Goal: Transaction & Acquisition: Purchase product/service

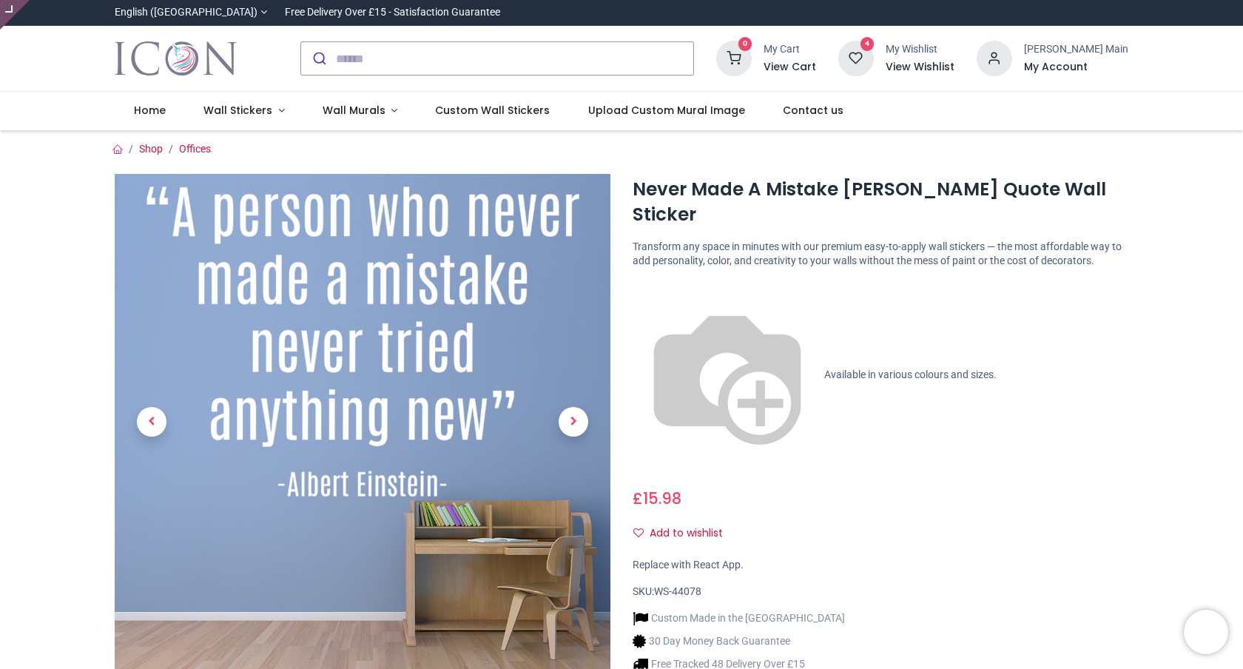
scroll to position [717, 0]
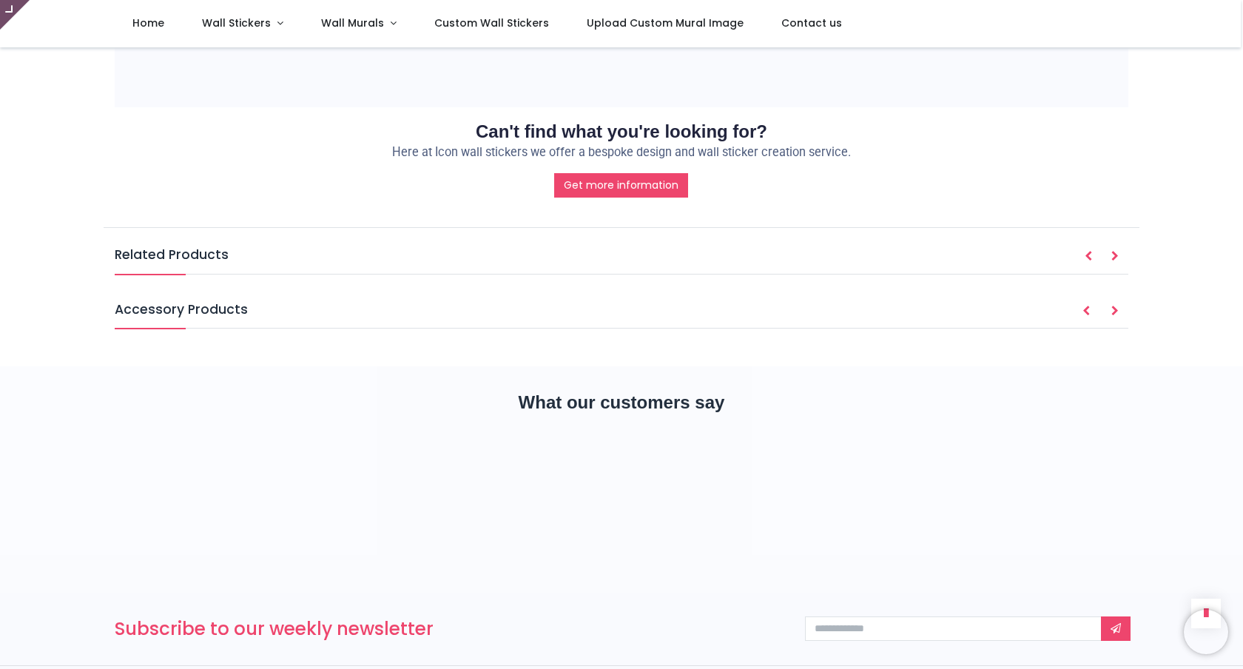
type input "**********"
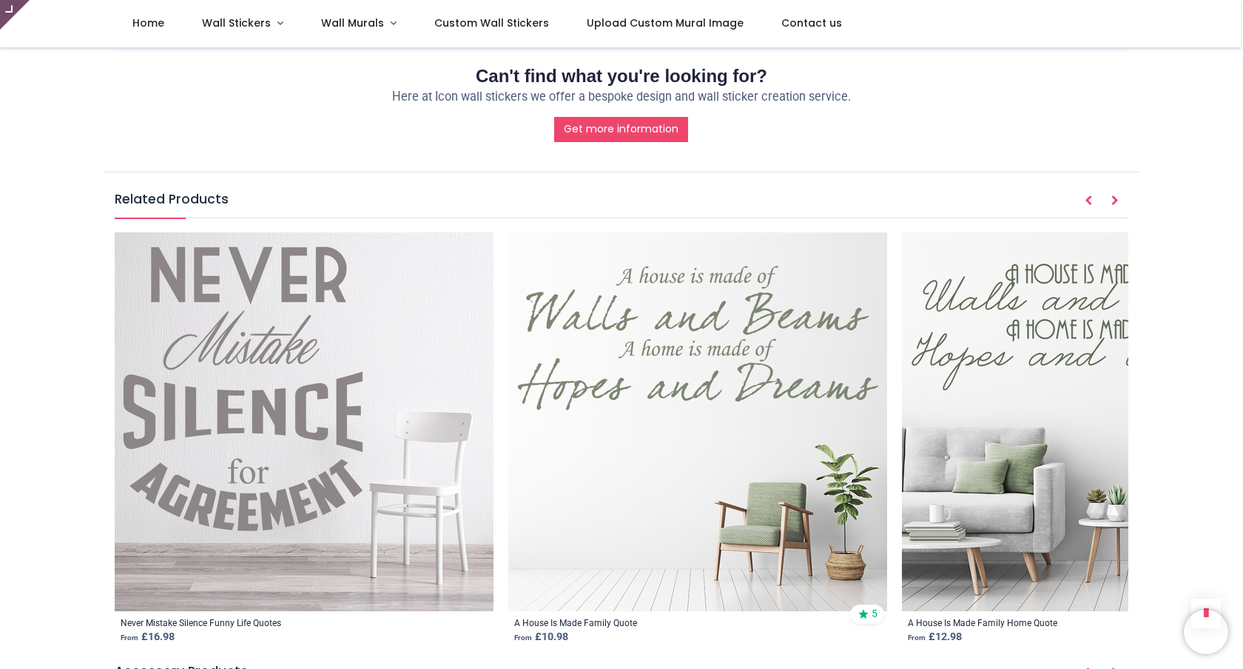
scroll to position [1720, 0]
drag, startPoint x: 128, startPoint y: 166, endPoint x: 204, endPoint y: 177, distance: 77.0
click at [204, 191] on h5 "Related Products" at bounding box center [622, 205] width 1014 height 28
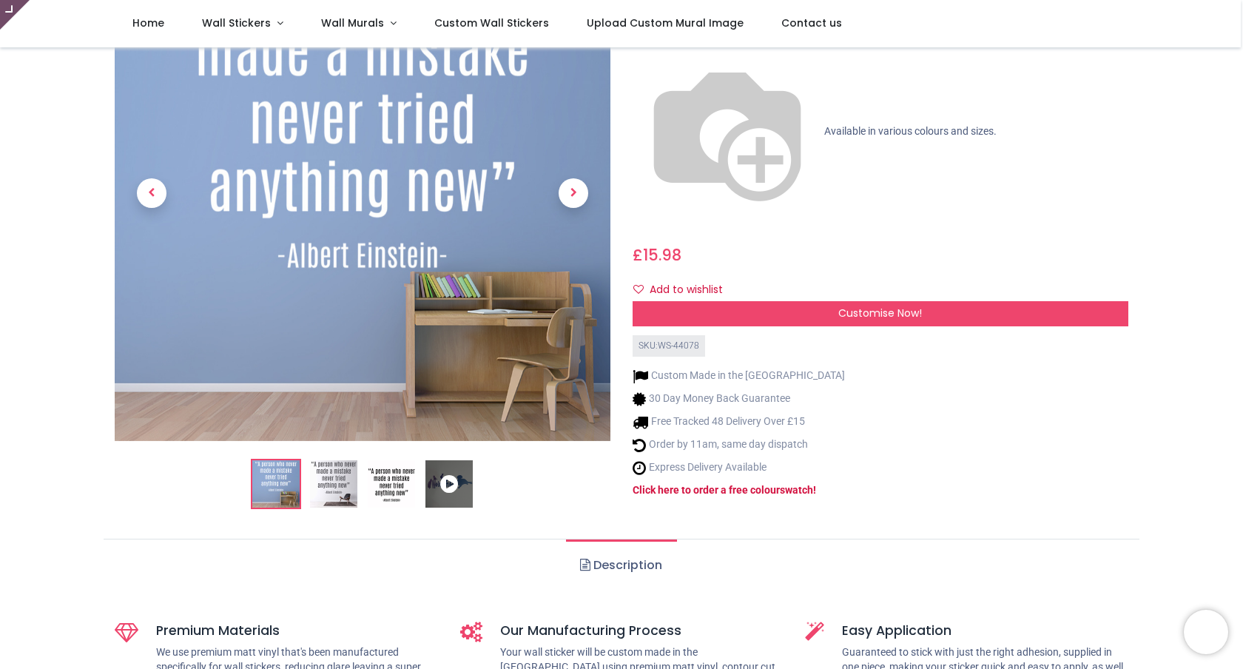
scroll to position [0, 0]
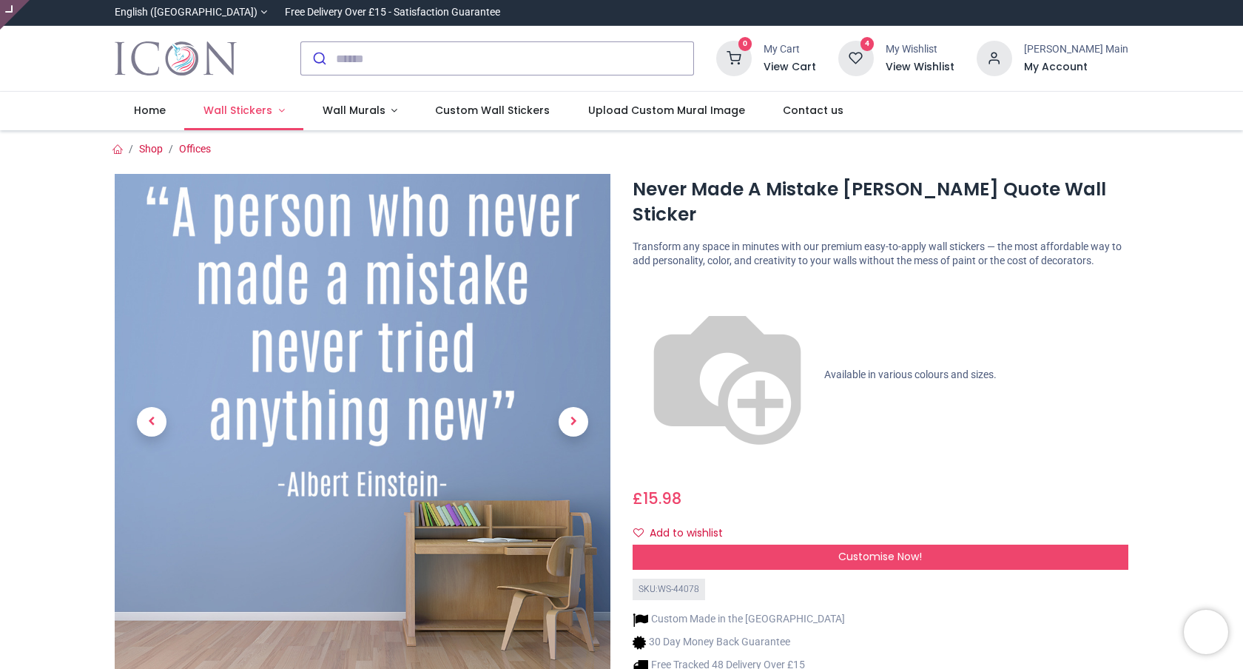
click at [245, 116] on span "Wall Stickers" at bounding box center [237, 110] width 69 height 15
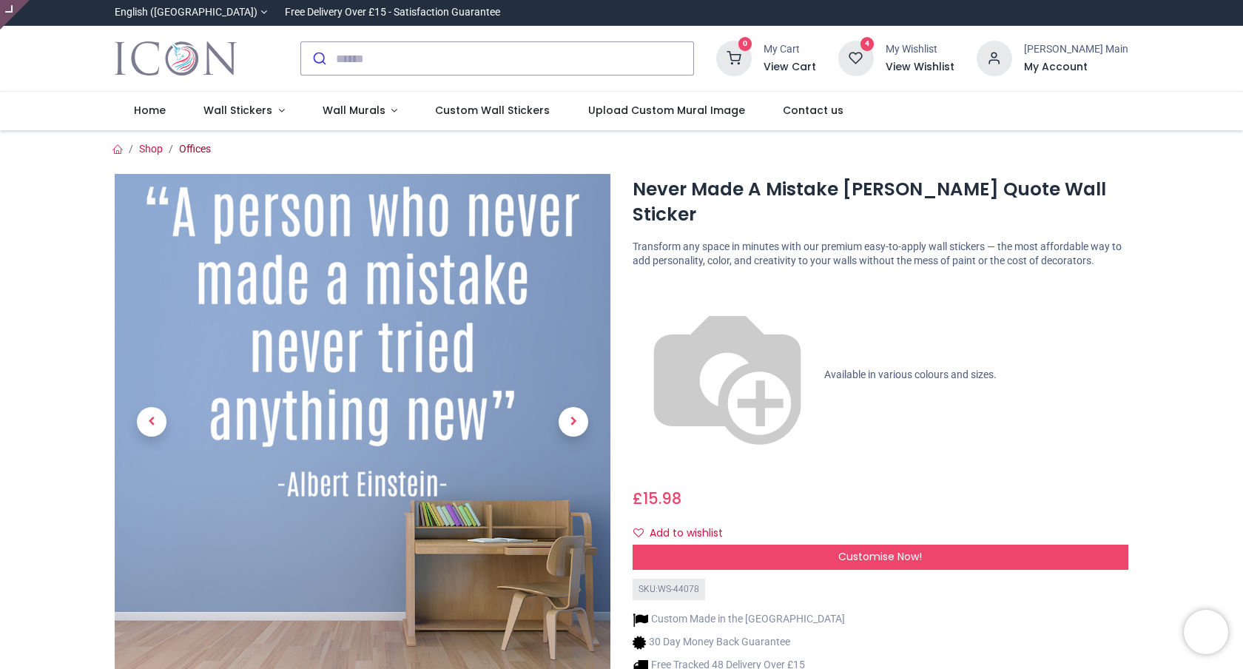
click at [204, 154] on link "Offices" at bounding box center [195, 149] width 32 height 12
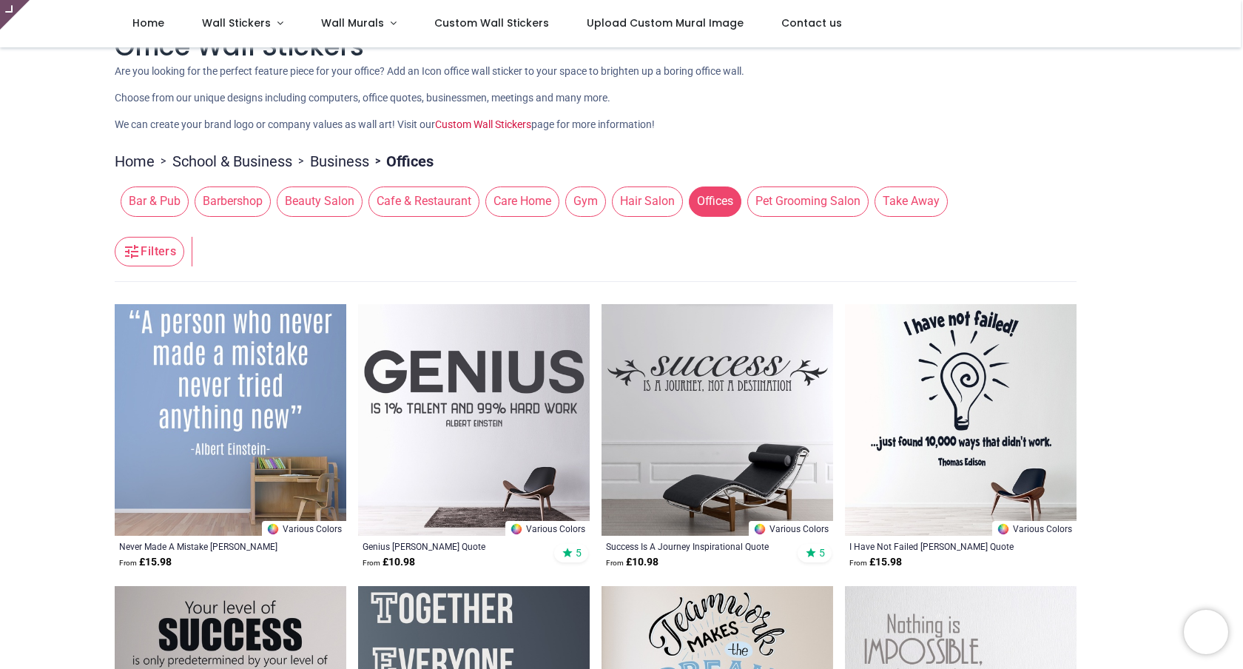
type input "**********"
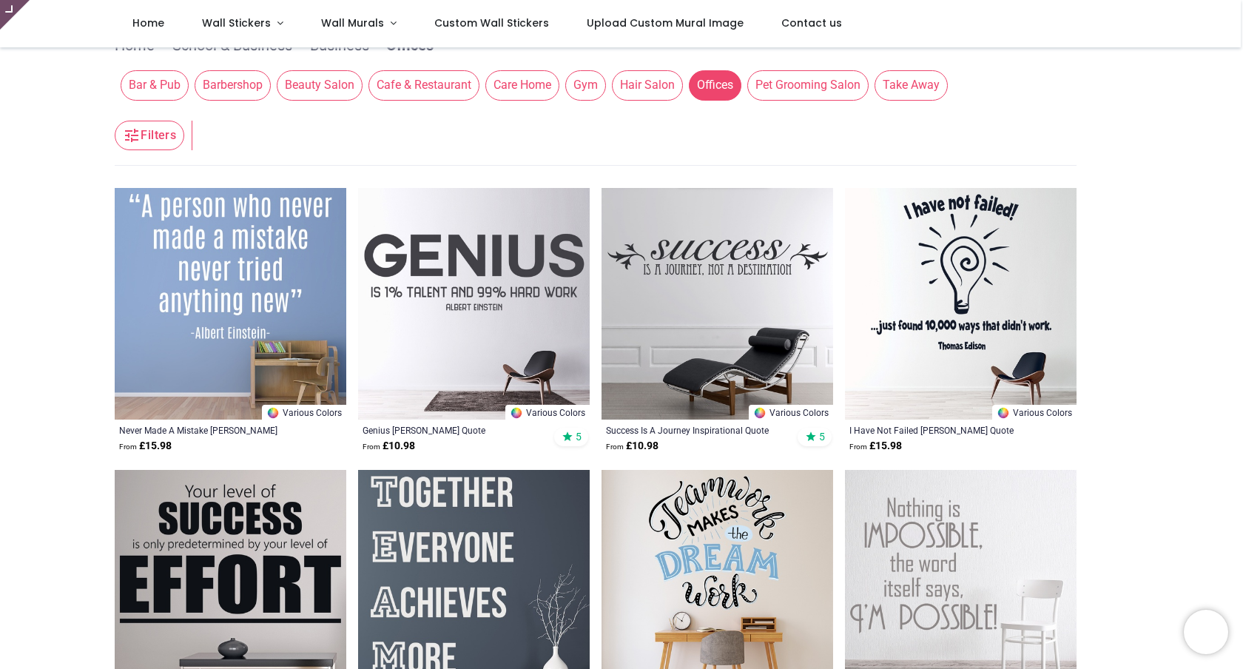
scroll to position [232, 0]
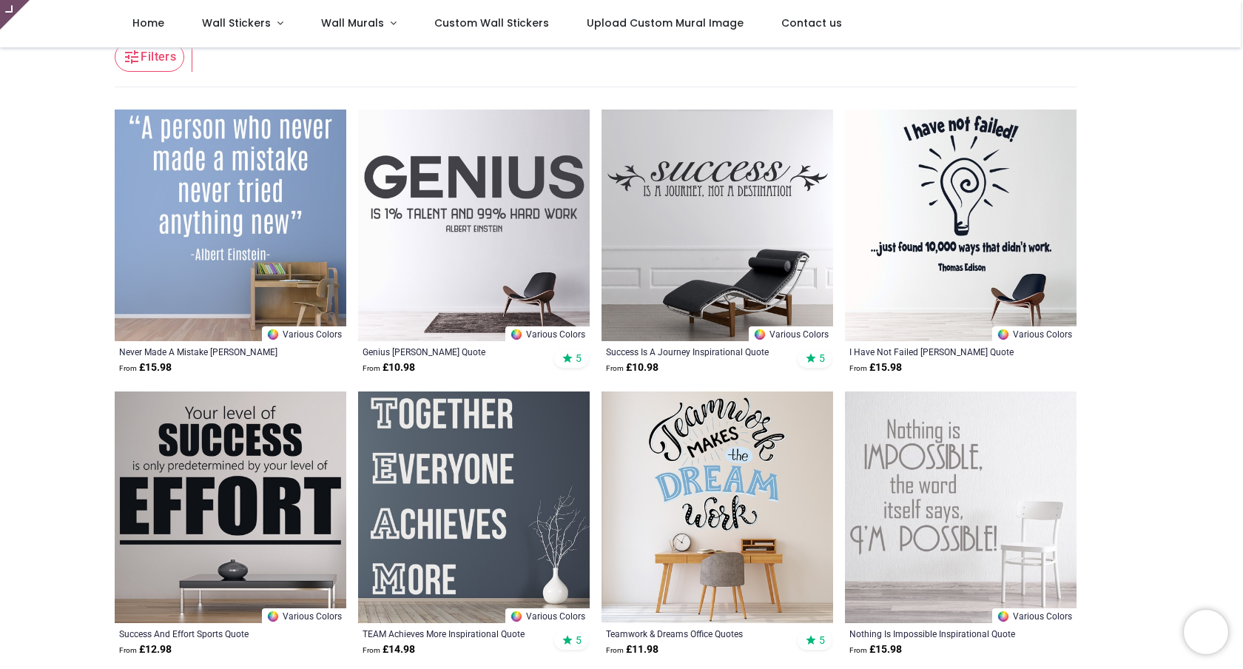
click at [557, 457] on img at bounding box center [474, 507] width 232 height 232
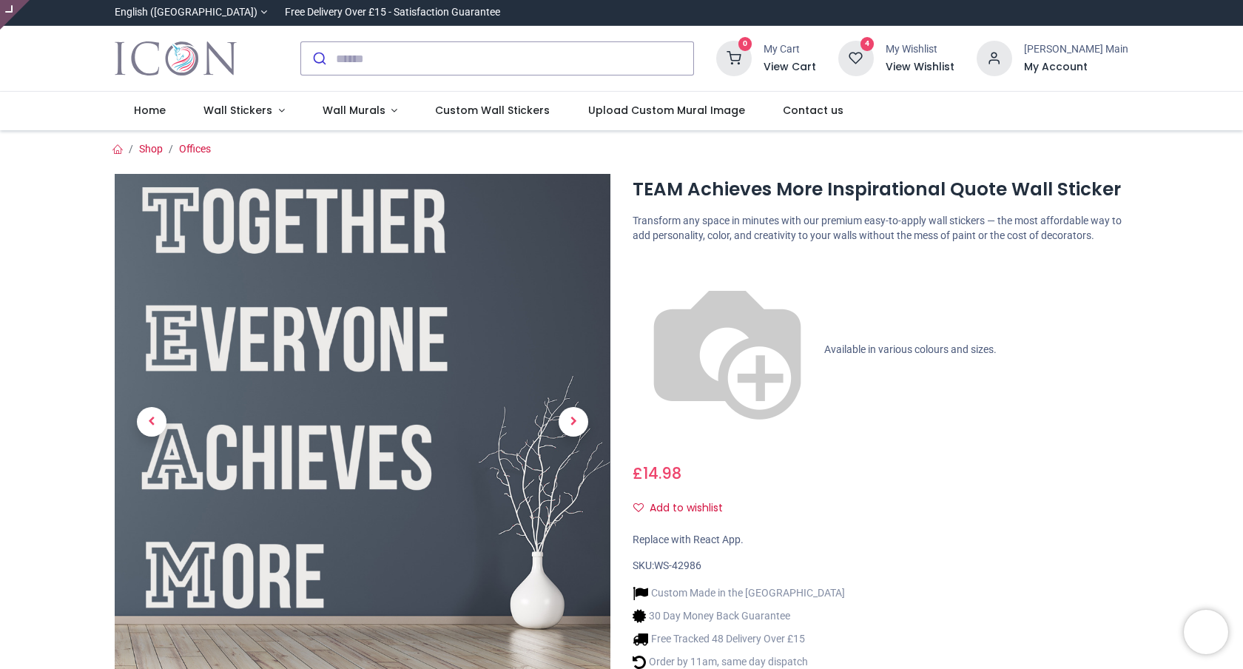
scroll to position [507, 0]
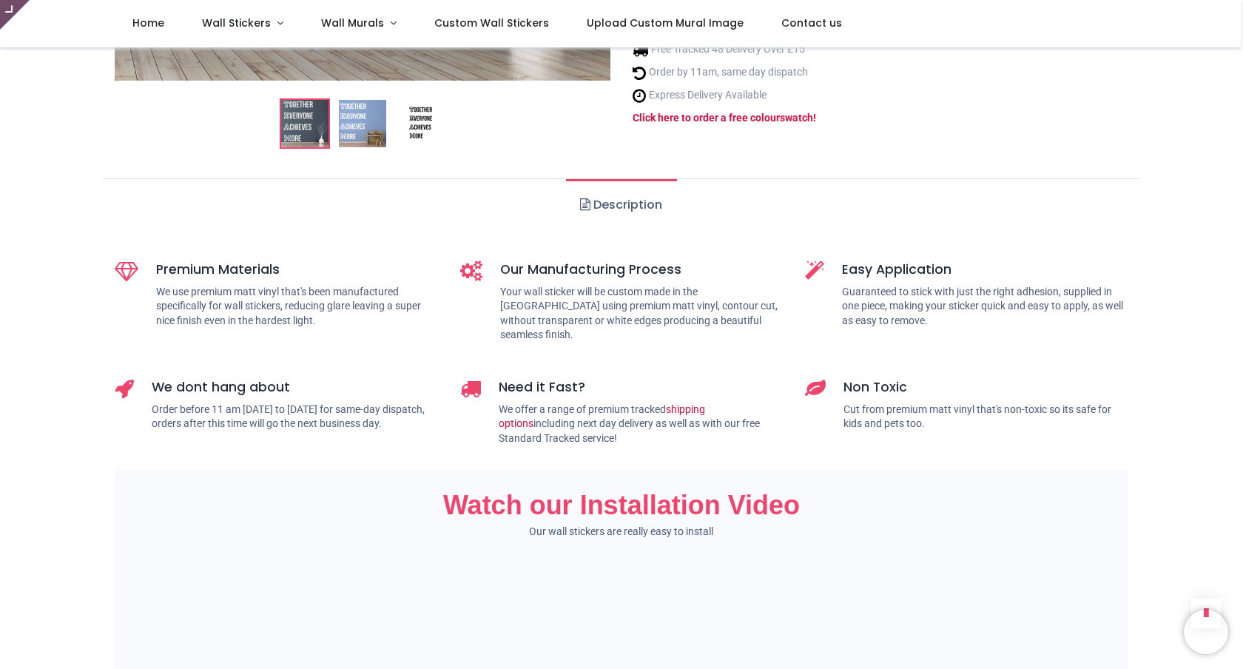
type input "**********"
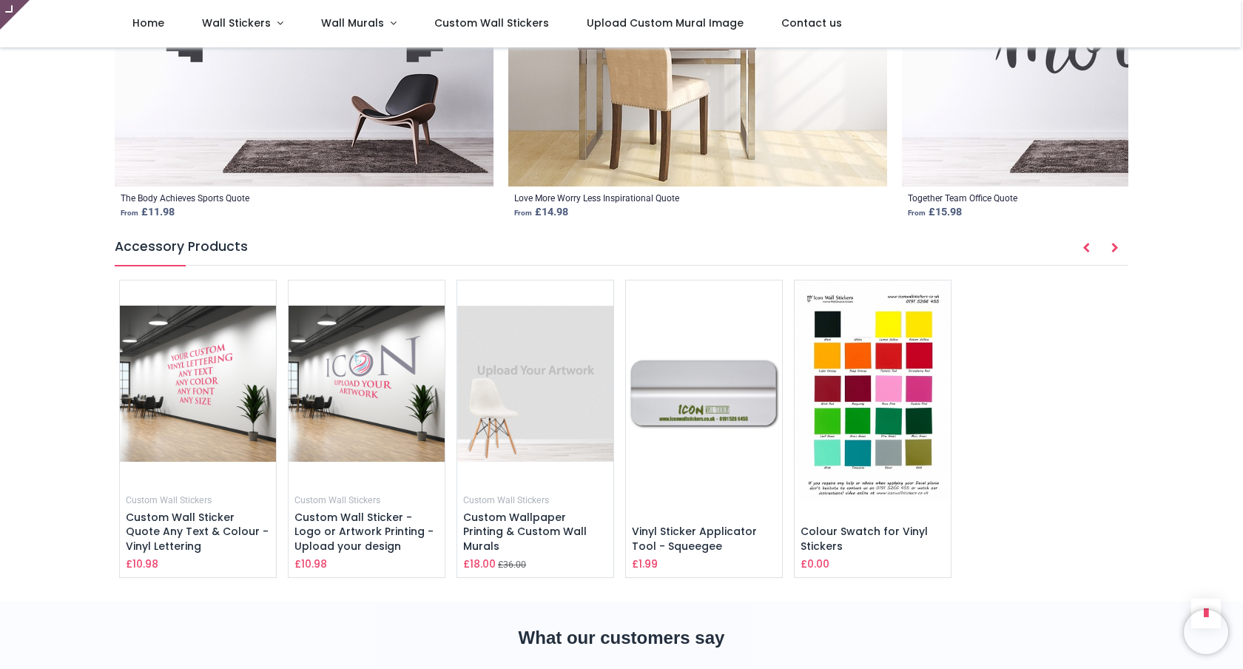
scroll to position [2180, 0]
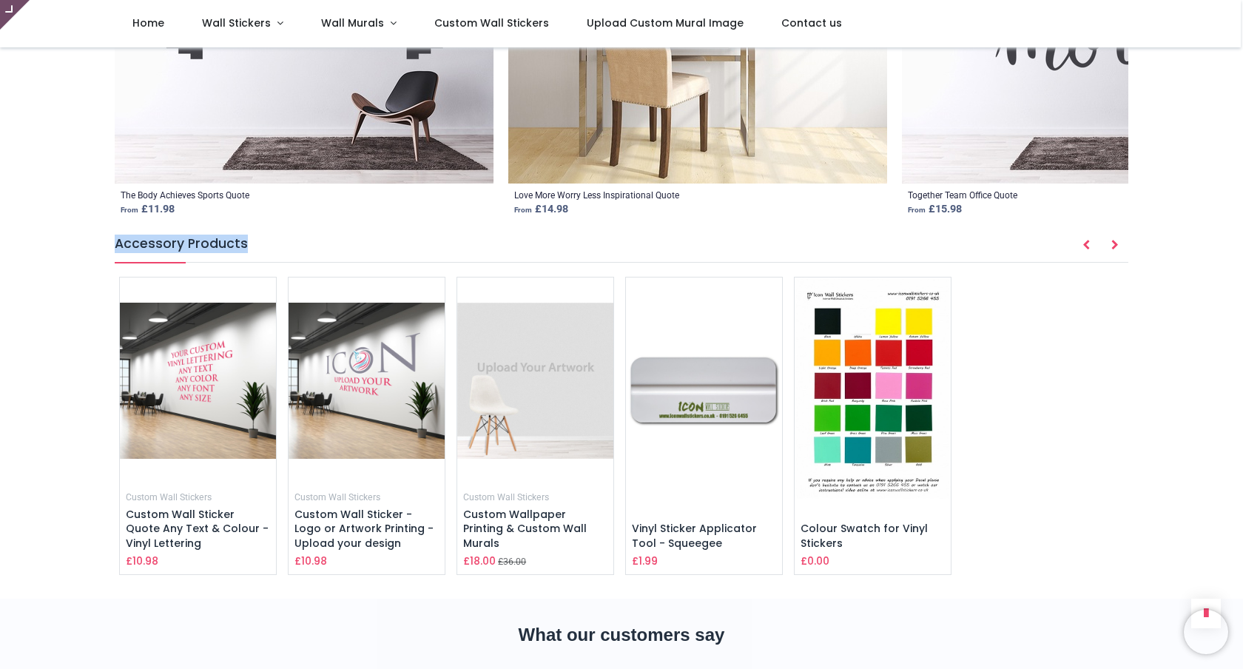
drag, startPoint x: 118, startPoint y: 186, endPoint x: 241, endPoint y: 189, distance: 123.6
click at [241, 235] on h5 "Accessory Products" at bounding box center [622, 249] width 1014 height 28
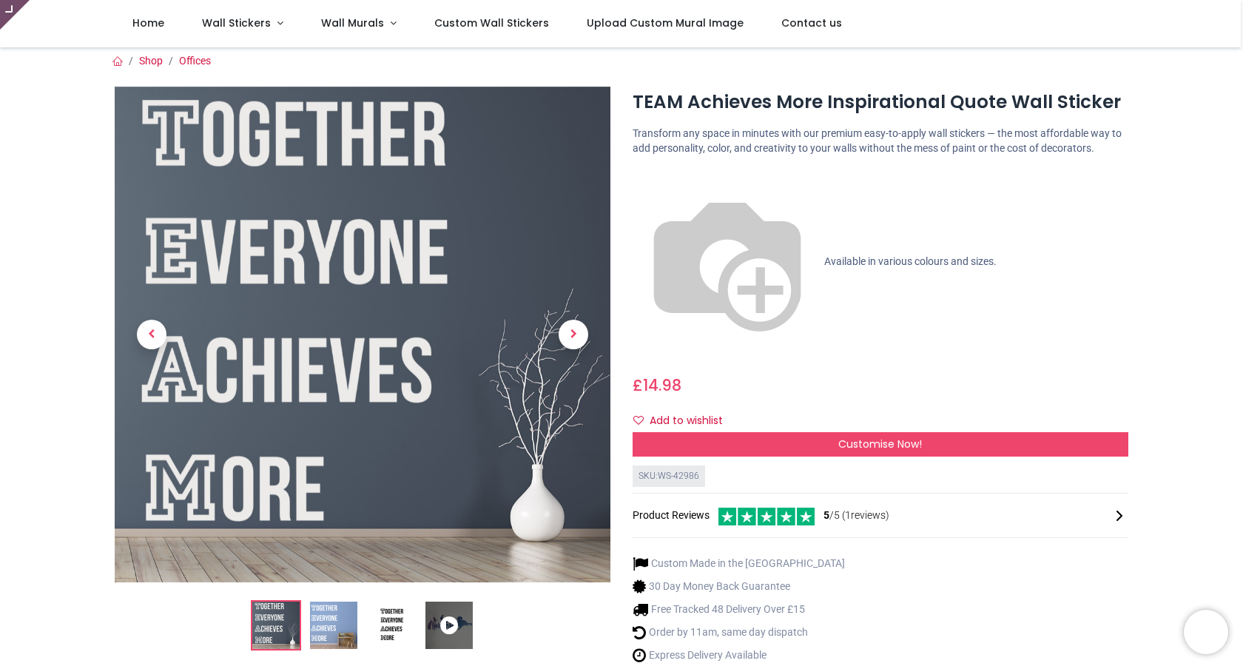
scroll to position [0, 0]
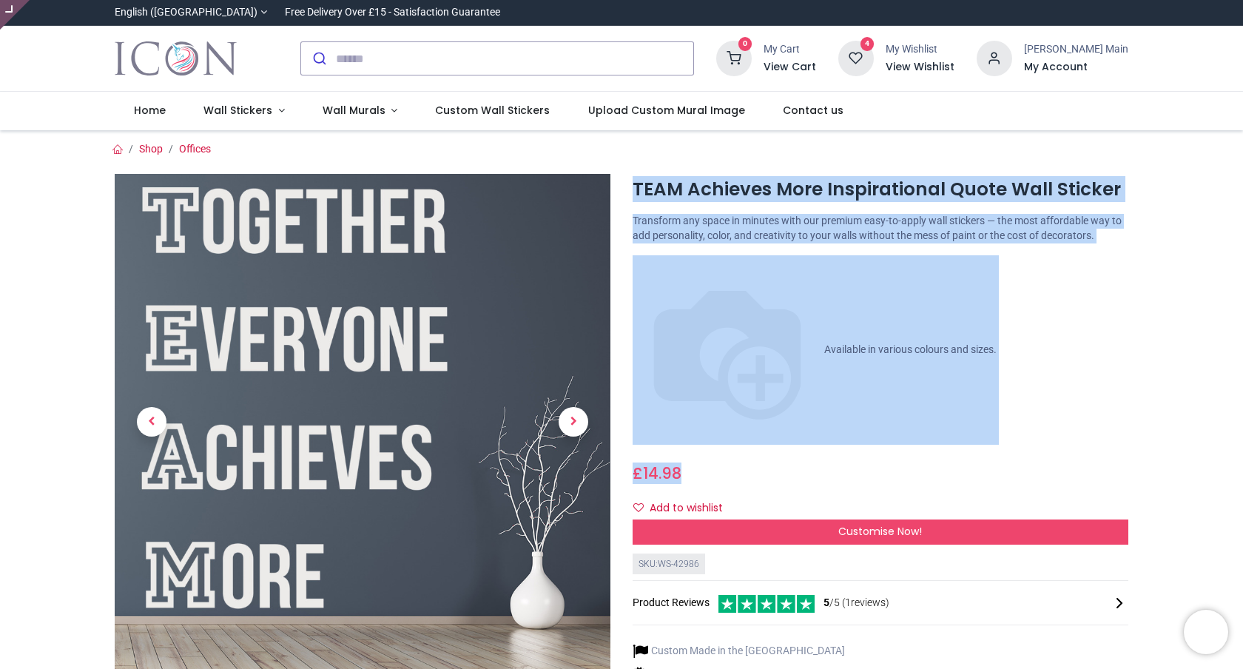
drag, startPoint x: 727, startPoint y: 169, endPoint x: 851, endPoint y: 313, distance: 189.4
click at [851, 313] on div at bounding box center [622, 476] width 1036 height 640
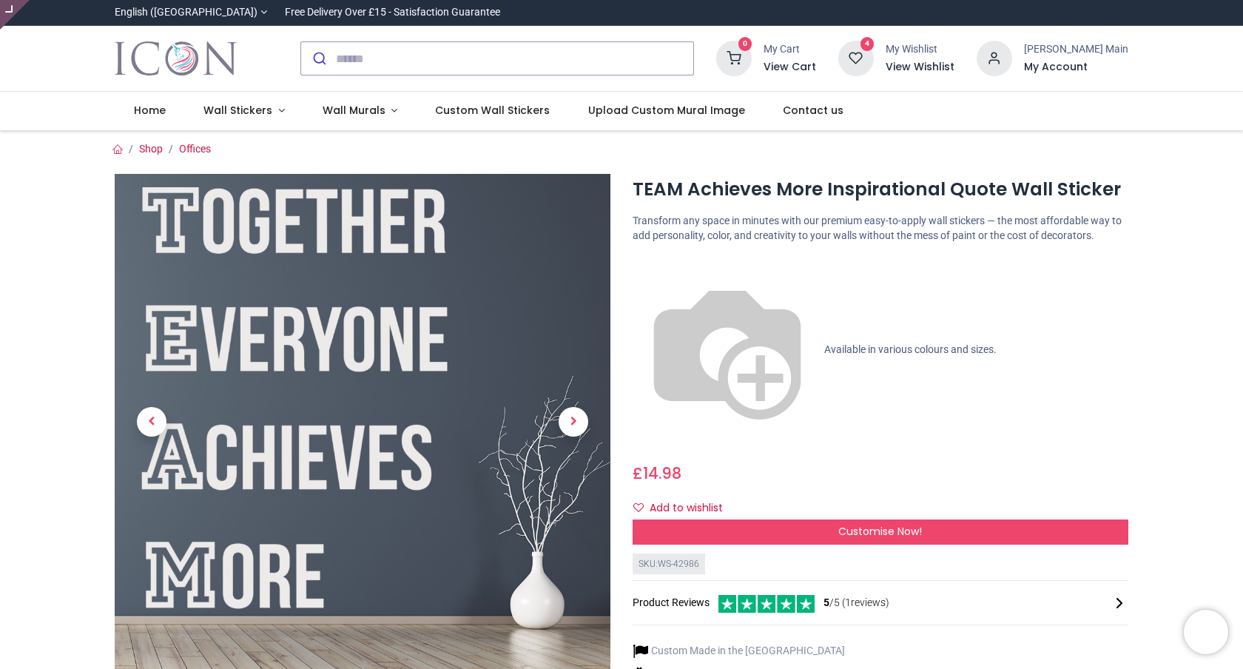
click at [849, 289] on div "TEAM Achieves More Inspirational Quote Wall Sticker [URL][DOMAIN_NAME] [URL][DO…" at bounding box center [880, 485] width 518 height 622
